Goal: Task Accomplishment & Management: Manage account settings

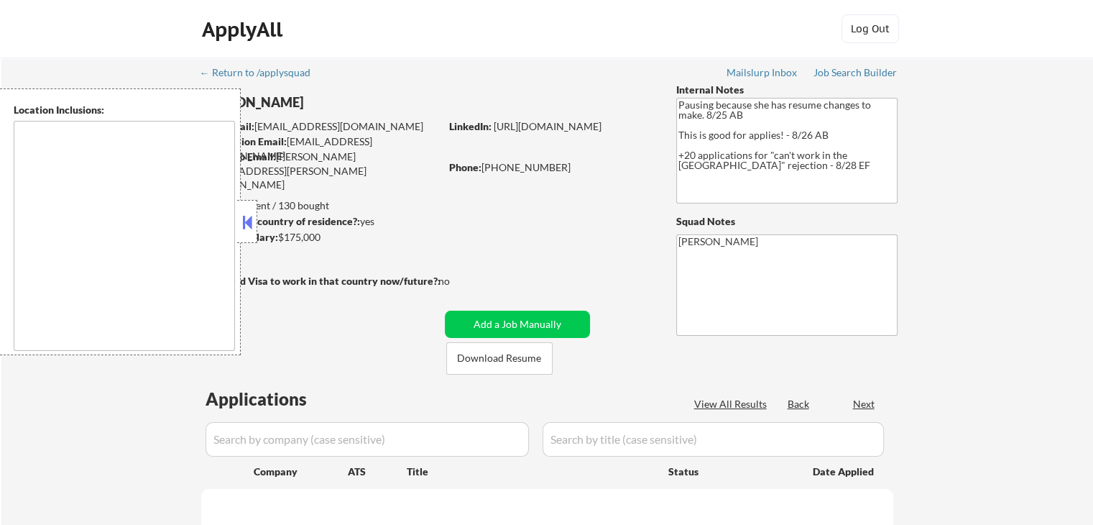
select select ""pending""
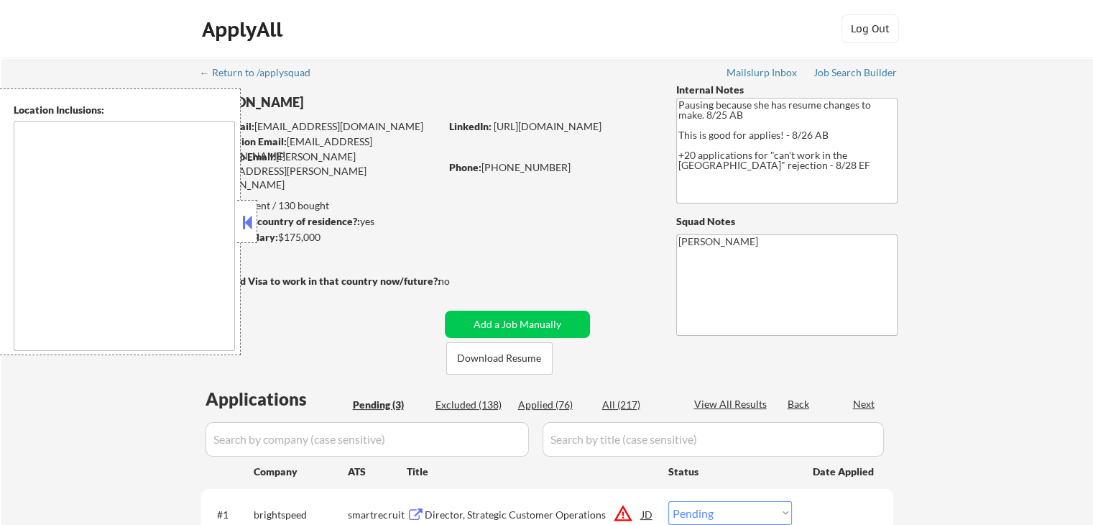
type textarea "[GEOGRAPHIC_DATA], [GEOGRAPHIC_DATA] [GEOGRAPHIC_DATA], [GEOGRAPHIC_DATA] [GEOG…"
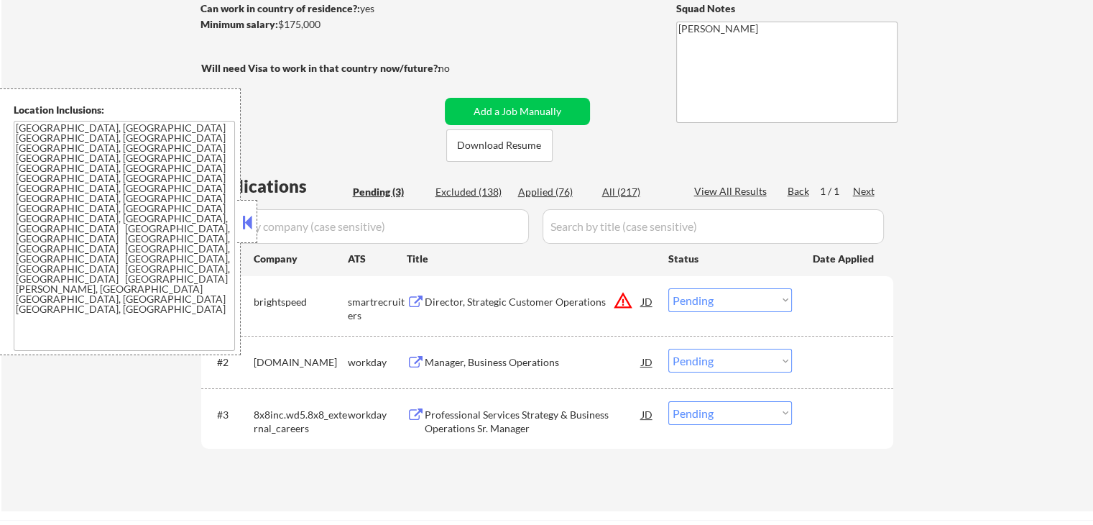
scroll to position [216, 0]
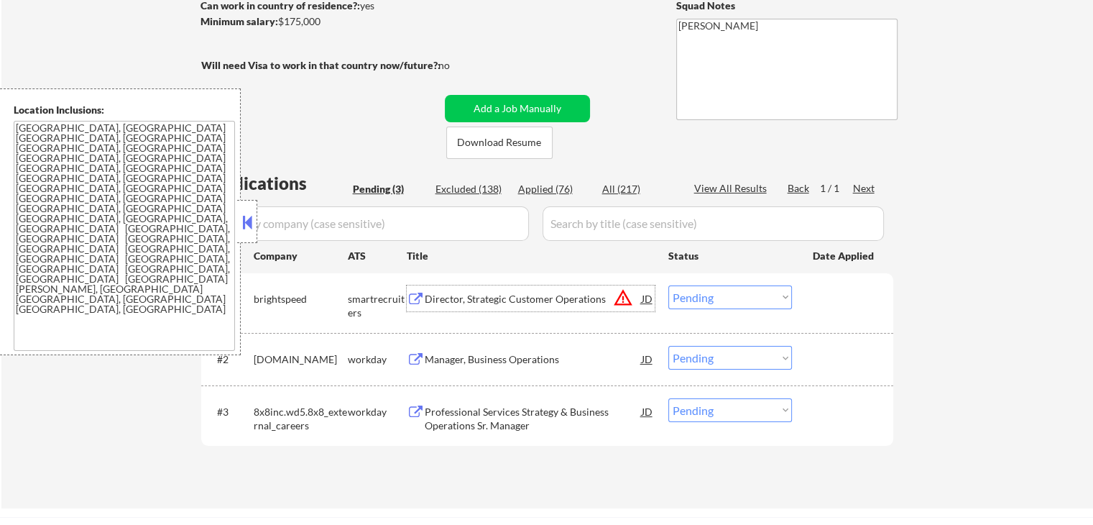
click at [467, 293] on div "Director, Strategic Customer Operations" at bounding box center [533, 299] width 217 height 14
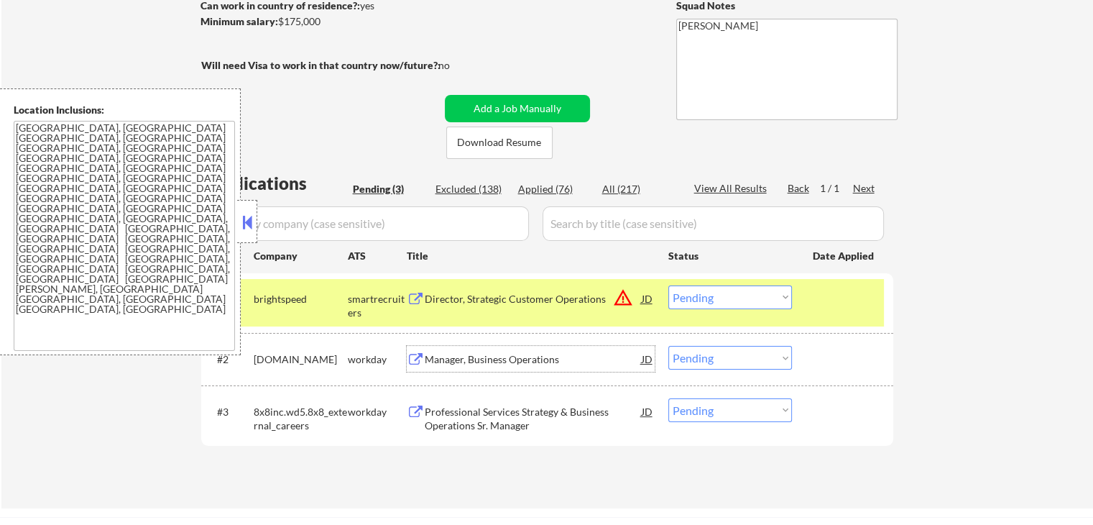
click at [455, 357] on div "Manager, Business Operations" at bounding box center [533, 359] width 217 height 14
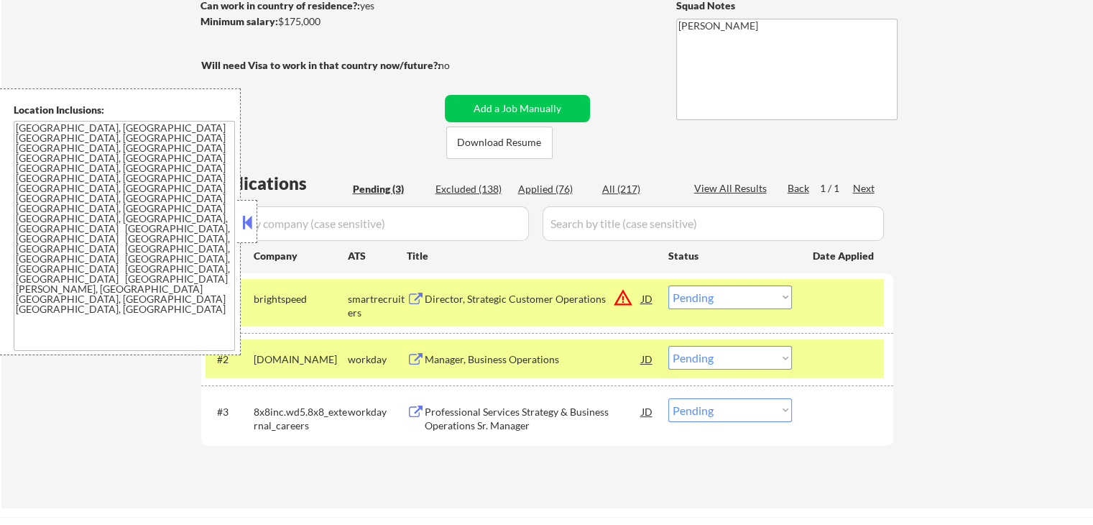
click at [443, 411] on div "Professional Services Strategy & Business Operations Sr. Manager" at bounding box center [533, 419] width 217 height 28
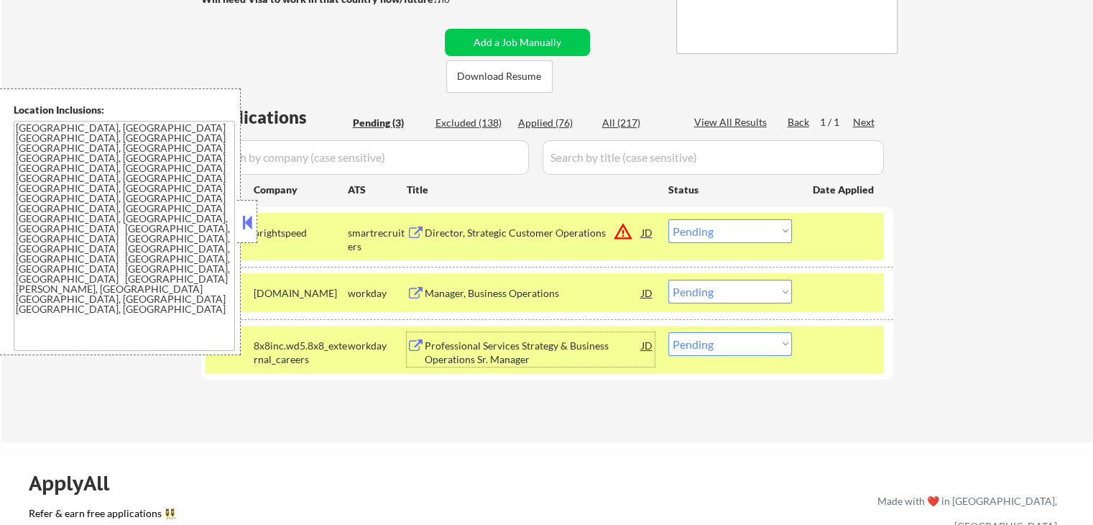
scroll to position [359, 0]
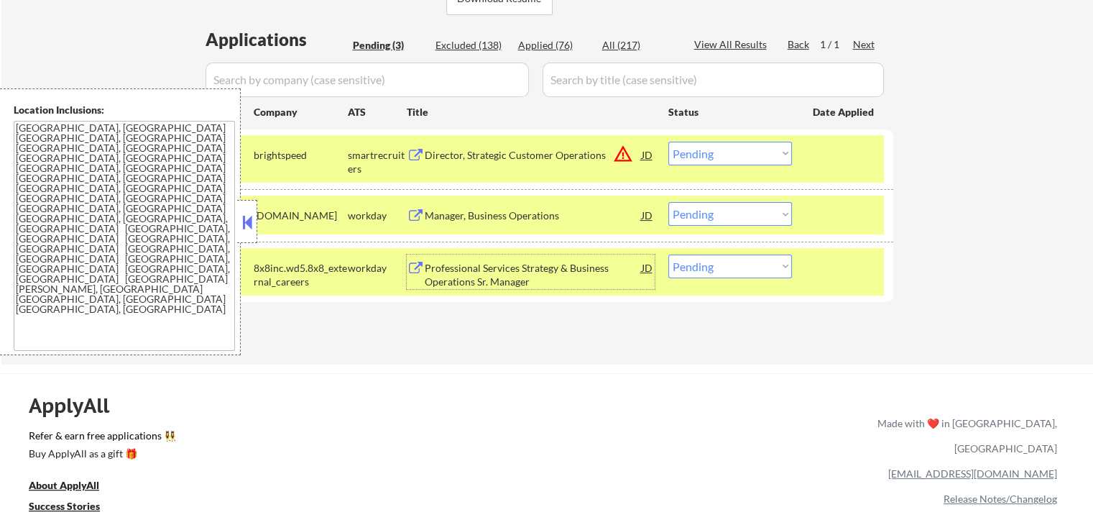
click at [725, 216] on select "Choose an option... Pending Applied Excluded (Questions) Excluded (Expired) Exc…" at bounding box center [731, 214] width 124 height 24
click at [669, 202] on select "Choose an option... Pending Applied Excluded (Questions) Excluded (Expired) Exc…" at bounding box center [731, 214] width 124 height 24
select select ""pending""
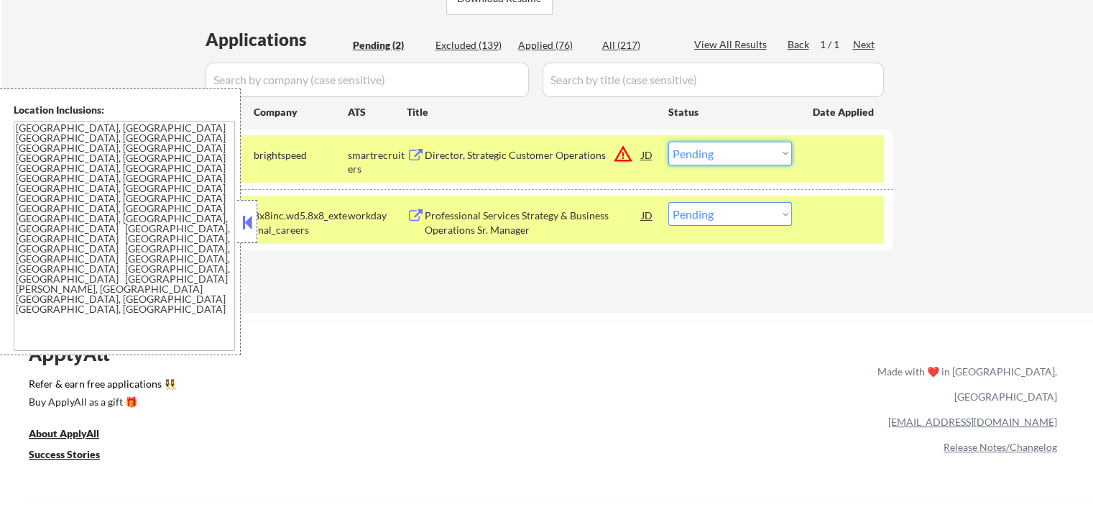
drag, startPoint x: 699, startPoint y: 155, endPoint x: 702, endPoint y: 165, distance: 9.8
click at [701, 158] on select "Choose an option... Pending Applied Excluded (Questions) Excluded (Expired) Exc…" at bounding box center [731, 154] width 124 height 24
click at [669, 142] on select "Choose an option... Pending Applied Excluded (Questions) Excluded (Expired) Exc…" at bounding box center [731, 154] width 124 height 24
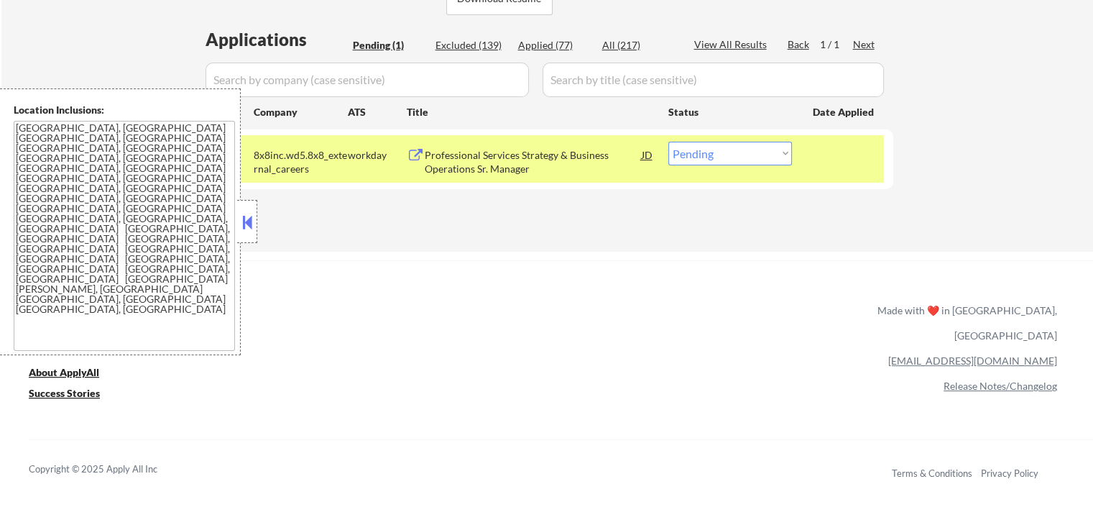
click at [737, 149] on select "Choose an option... Pending Applied Excluded (Questions) Excluded (Expired) Exc…" at bounding box center [731, 154] width 124 height 24
select select ""applied""
click at [669, 142] on select "Choose an option... Pending Applied Excluded (Questions) Excluded (Expired) Exc…" at bounding box center [731, 154] width 124 height 24
